Goal: Information Seeking & Learning: Learn about a topic

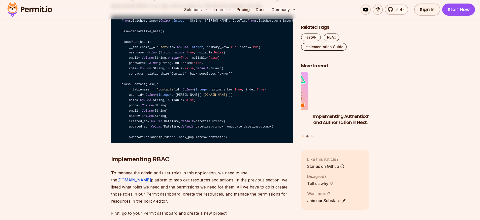
scroll to position [1270, 0]
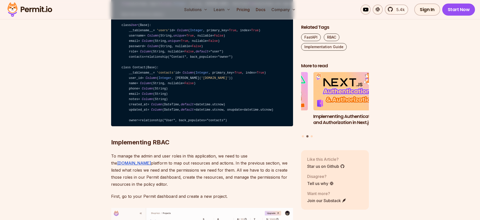
drag, startPoint x: 125, startPoint y: 152, endPoint x: 121, endPoint y: 153, distance: 4.2
click at [121, 126] on code "from sqlalchemy import Column , Integer , String, ForeignKey, DateTime from sql…" at bounding box center [202, 62] width 182 height 128
click at [120, 126] on code "from sqlalchemy import Column , Integer , String, ForeignKey, DateTime from sql…" at bounding box center [202, 62] width 182 height 128
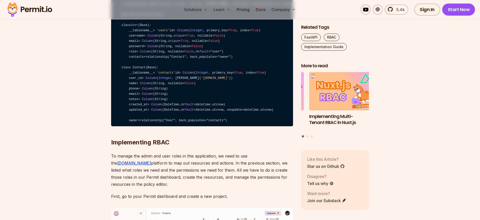
click at [333, 7] on div "5.4k Sign In Start Now" at bounding box center [396, 10] width 157 height 12
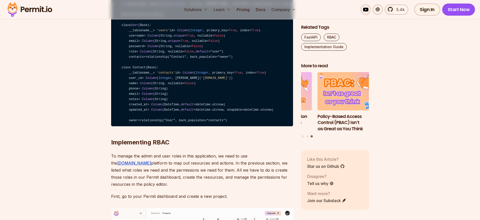
click at [209, 73] on code "from sqlalchemy import Column , Integer , String, ForeignKey, DateTime from sql…" at bounding box center [202, 62] width 182 height 128
click at [228, 56] on code "from sqlalchemy import Column , Integer , String, ForeignKey, DateTime from sql…" at bounding box center [202, 62] width 182 height 128
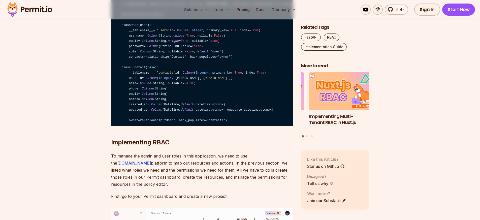
click at [226, 57] on code "from sqlalchemy import Column , Integer , String, ForeignKey, DateTime from sql…" at bounding box center [202, 62] width 182 height 128
click at [235, 60] on code "from sqlalchemy import Column , Integer , String, ForeignKey, DateTime from sql…" at bounding box center [202, 62] width 182 height 128
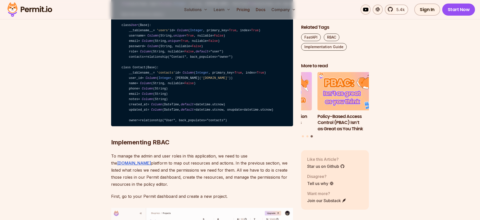
click at [180, 99] on code "from sqlalchemy import Column , Integer , String, ForeignKey, DateTime from sql…" at bounding box center [202, 62] width 182 height 128
drag, startPoint x: 180, startPoint y: 99, endPoint x: 196, endPoint y: 99, distance: 15.6
click at [196, 99] on code "from sqlalchemy import Column , Integer , String, ForeignKey, DateTime from sql…" at bounding box center [202, 62] width 182 height 128
click at [193, 107] on code "from sqlalchemy import Column , Integer , String, ForeignKey, DateTime from sql…" at bounding box center [202, 62] width 182 height 128
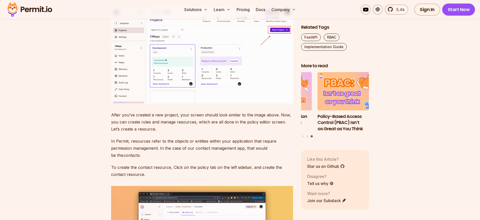
scroll to position [1481, 0]
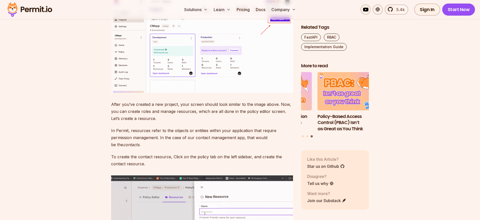
click at [204, 93] on img at bounding box center [202, 44] width 182 height 96
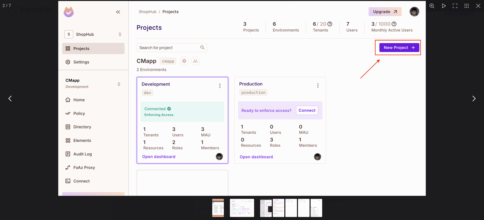
click at [40, 97] on div "You can close this modal content with the ESC key" at bounding box center [242, 98] width 484 height 197
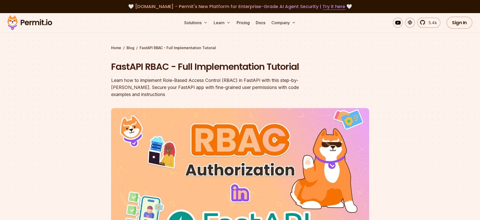
click at [68, 96] on section "Home / Blog / FastAPI RBAC - Full Implementation Tutorial FastAPI RBAC - Full I…" at bounding box center [240, 152] width 480 height 279
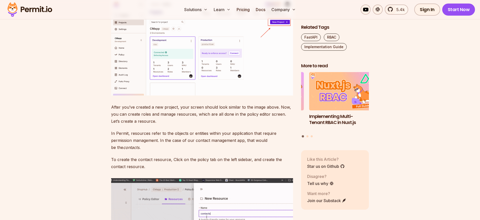
scroll to position [1481, 0]
